Goal: Task Accomplishment & Management: Use online tool/utility

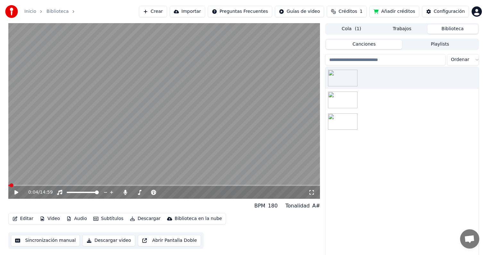
scroll to position [3, 0]
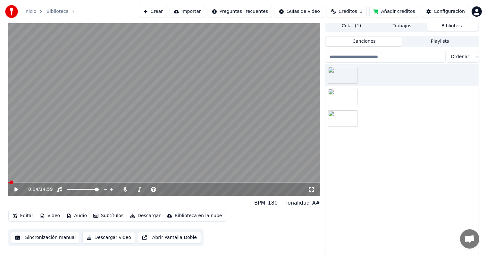
click at [229, 181] on span at bounding box center [164, 181] width 312 height 1
click at [185, 182] on span at bounding box center [96, 181] width 177 height 1
click at [204, 180] on video at bounding box center [164, 107] width 312 height 175
click at [207, 182] on span at bounding box center [164, 181] width 312 height 1
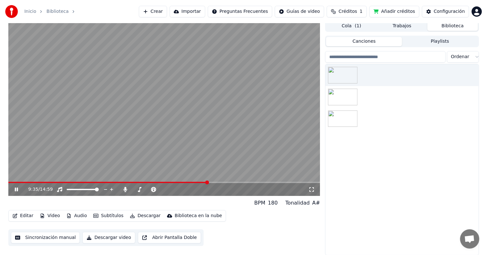
click at [16, 190] on icon at bounding box center [20, 189] width 15 height 5
click at [200, 182] on span at bounding box center [108, 181] width 200 height 1
click at [19, 190] on icon at bounding box center [20, 189] width 15 height 5
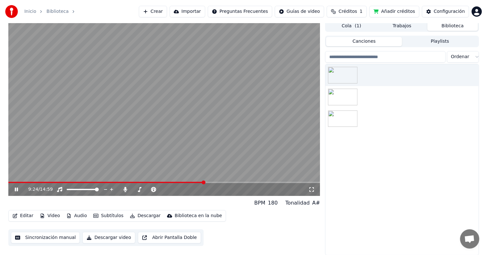
click at [19, 190] on icon at bounding box center [20, 189] width 15 height 5
click at [21, 188] on icon at bounding box center [20, 189] width 15 height 5
click at [15, 189] on icon at bounding box center [16, 189] width 3 height 4
click at [15, 193] on div "9:33 / 14:59" at bounding box center [164, 189] width 312 height 13
click at [16, 190] on icon at bounding box center [16, 189] width 4 height 4
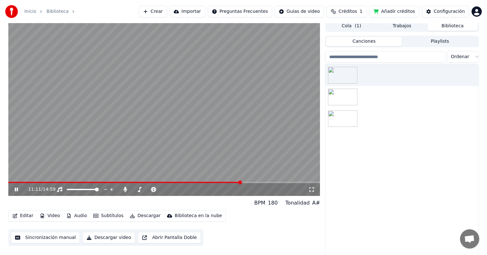
click at [17, 190] on icon at bounding box center [16, 189] width 3 height 4
click at [172, 121] on video at bounding box center [164, 107] width 312 height 175
click at [311, 189] on icon at bounding box center [311, 189] width 6 height 5
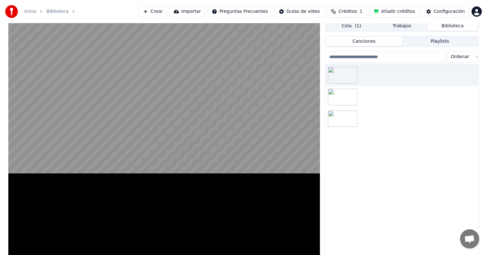
scroll to position [0, 0]
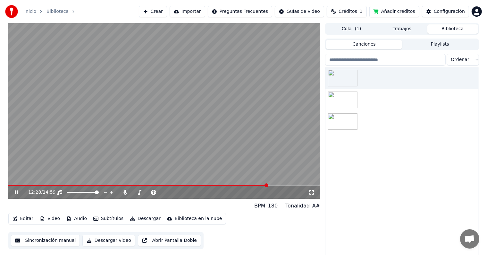
click at [17, 194] on icon at bounding box center [16, 192] width 3 height 4
click at [14, 220] on icon "button" at bounding box center [15, 218] width 5 height 4
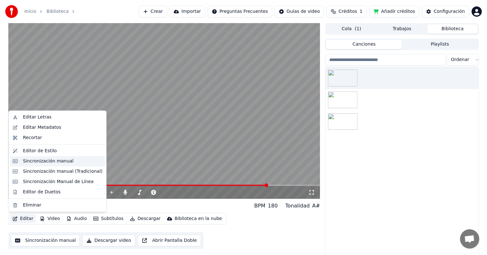
click at [40, 161] on div "Sincronización manual" at bounding box center [48, 161] width 51 height 6
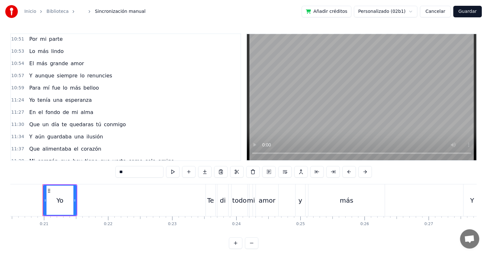
scroll to position [1719, 0]
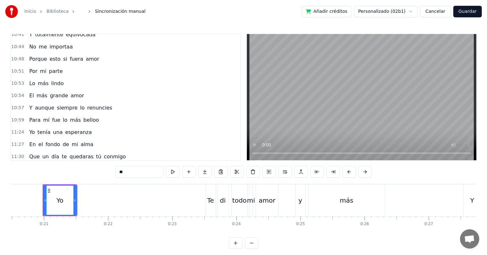
click at [62, 116] on span "lo" at bounding box center [65, 119] width 6 height 7
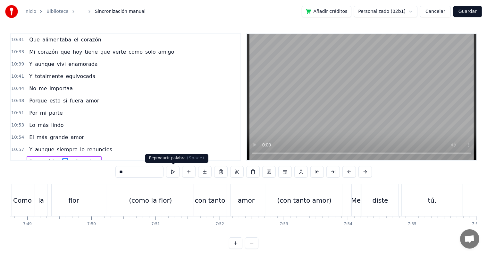
scroll to position [0, 42441]
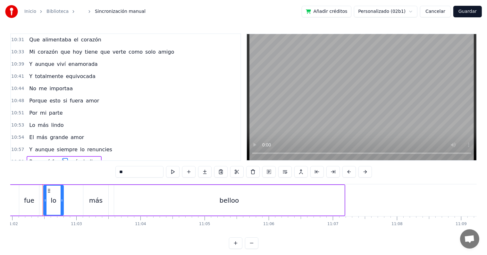
click at [219, 205] on div "belloo" at bounding box center [229, 200] width 230 height 30
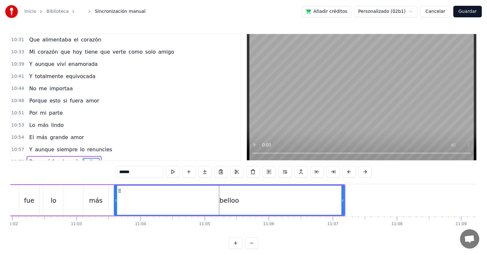
click at [137, 170] on input "******" at bounding box center [139, 172] width 48 height 12
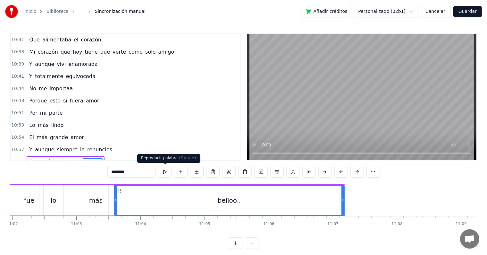
click at [168, 172] on button at bounding box center [164, 172] width 13 height 12
click at [149, 172] on input "********" at bounding box center [131, 172] width 48 height 12
type input "*********"
click at [168, 172] on button at bounding box center [164, 172] width 13 height 12
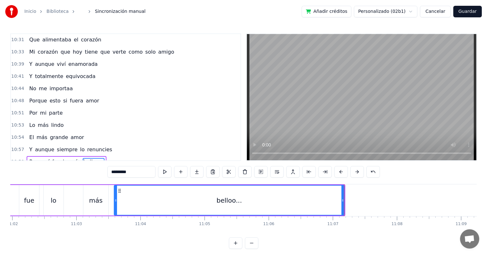
click at [474, 13] on button "Guardar" at bounding box center [467, 12] width 29 height 12
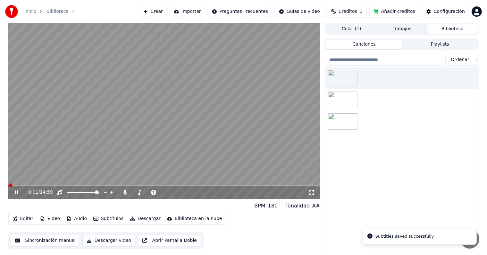
click at [19, 191] on icon at bounding box center [20, 191] width 15 height 5
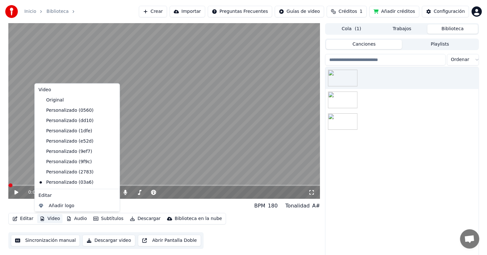
click at [54, 217] on button "Video" at bounding box center [49, 218] width 25 height 9
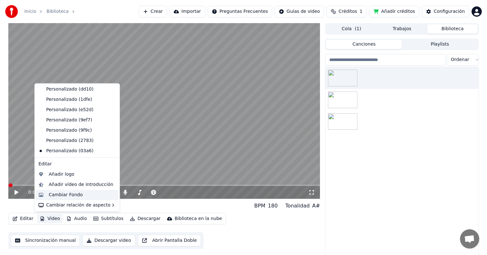
click at [69, 196] on div "Cambiar Fondo" at bounding box center [66, 194] width 34 height 6
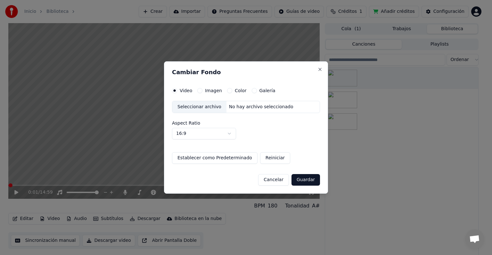
click at [209, 91] on label "Imagen" at bounding box center [213, 90] width 17 height 4
click at [203, 91] on button "Imagen" at bounding box center [199, 90] width 5 height 5
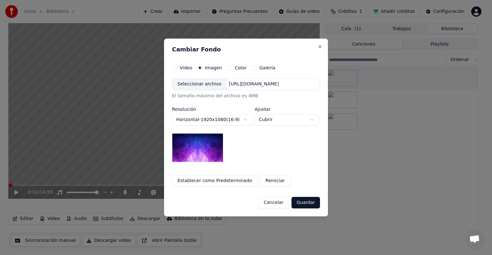
click at [201, 82] on div "Seleccionar archivo" at bounding box center [199, 84] width 54 height 12
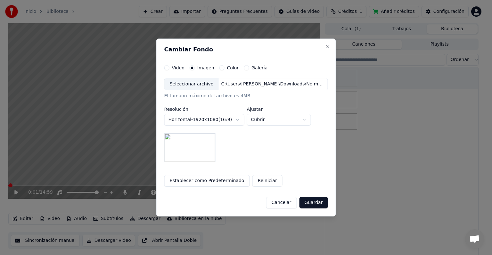
click at [318, 201] on button "Guardar" at bounding box center [313, 203] width 29 height 12
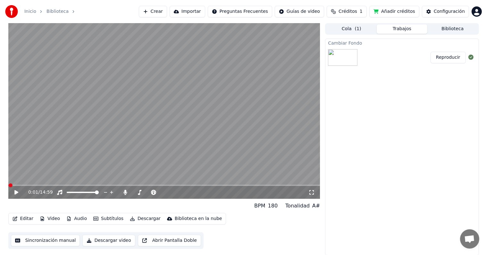
click at [446, 56] on button "Reproducir" at bounding box center [448, 58] width 35 height 12
click at [16, 192] on icon at bounding box center [20, 191] width 15 height 5
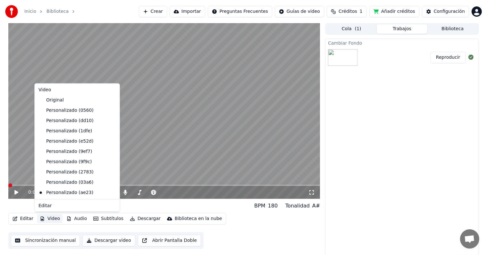
click at [53, 219] on button "Video" at bounding box center [49, 218] width 25 height 9
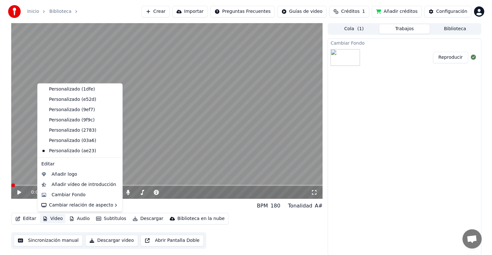
scroll to position [41, 0]
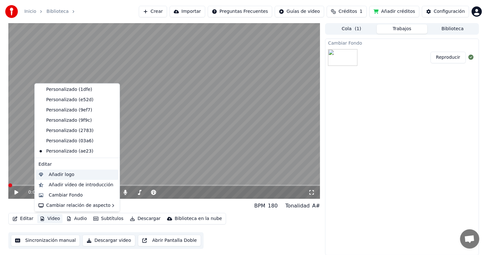
click at [62, 176] on div "Añadir logo" at bounding box center [62, 174] width 26 height 6
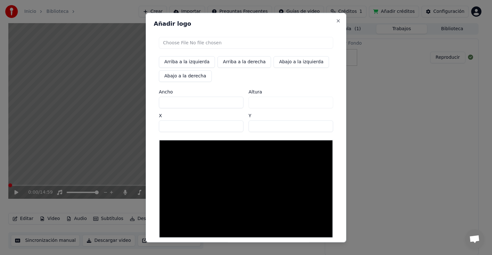
click at [177, 46] on input "file" at bounding box center [246, 43] width 174 height 12
type input "**********"
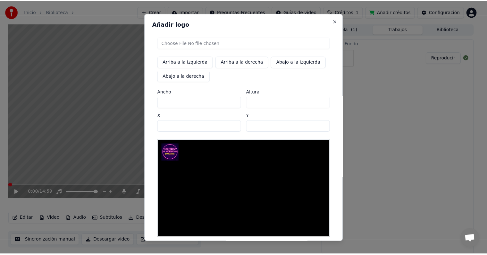
scroll to position [30, 0]
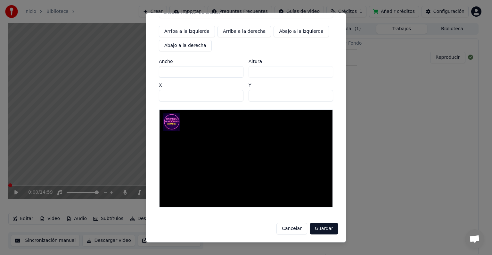
click at [326, 227] on button "Guardar" at bounding box center [324, 228] width 29 height 12
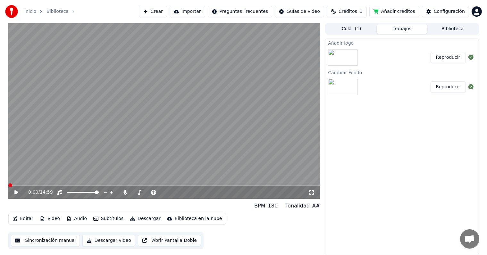
click at [449, 56] on button "Reproducir" at bounding box center [448, 58] width 35 height 12
click at [17, 192] on icon at bounding box center [16, 192] width 3 height 4
click at [141, 218] on button "Descargar" at bounding box center [145, 218] width 36 height 9
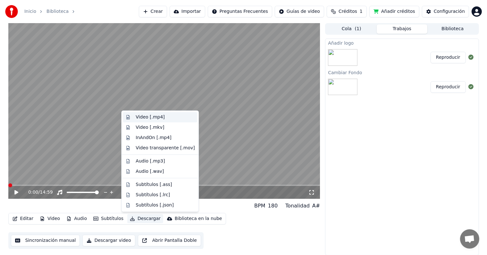
click at [153, 118] on div "Video [.mp4]" at bounding box center [150, 117] width 29 height 6
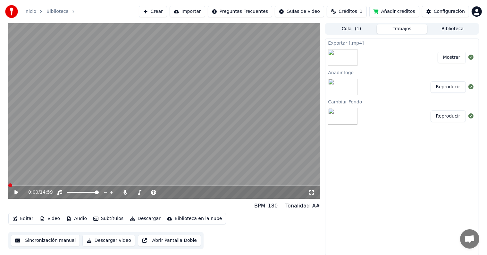
click at [451, 59] on button "Mostrar" at bounding box center [452, 58] width 28 height 12
